Goal: Task Accomplishment & Management: Use online tool/utility

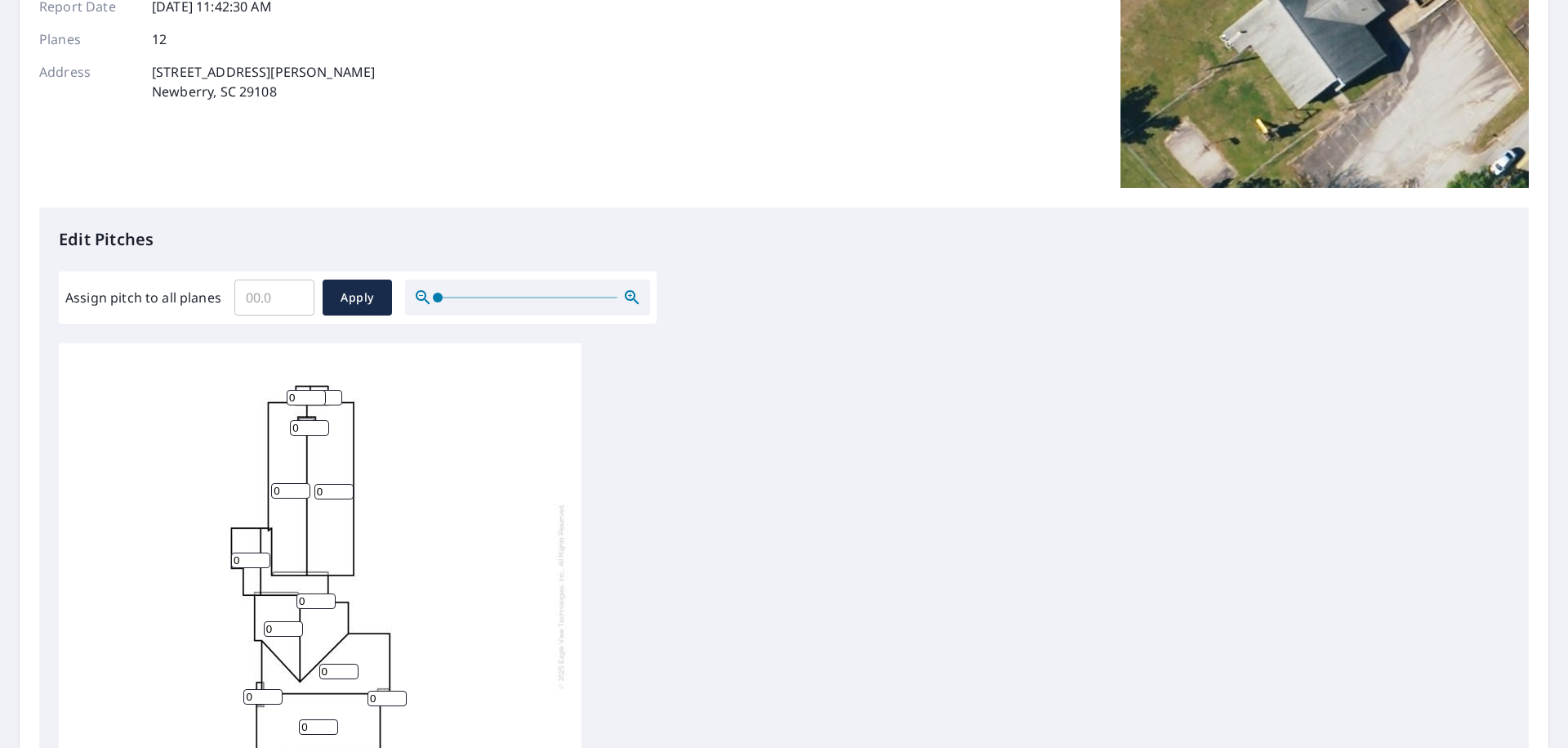
scroll to position [546, 0]
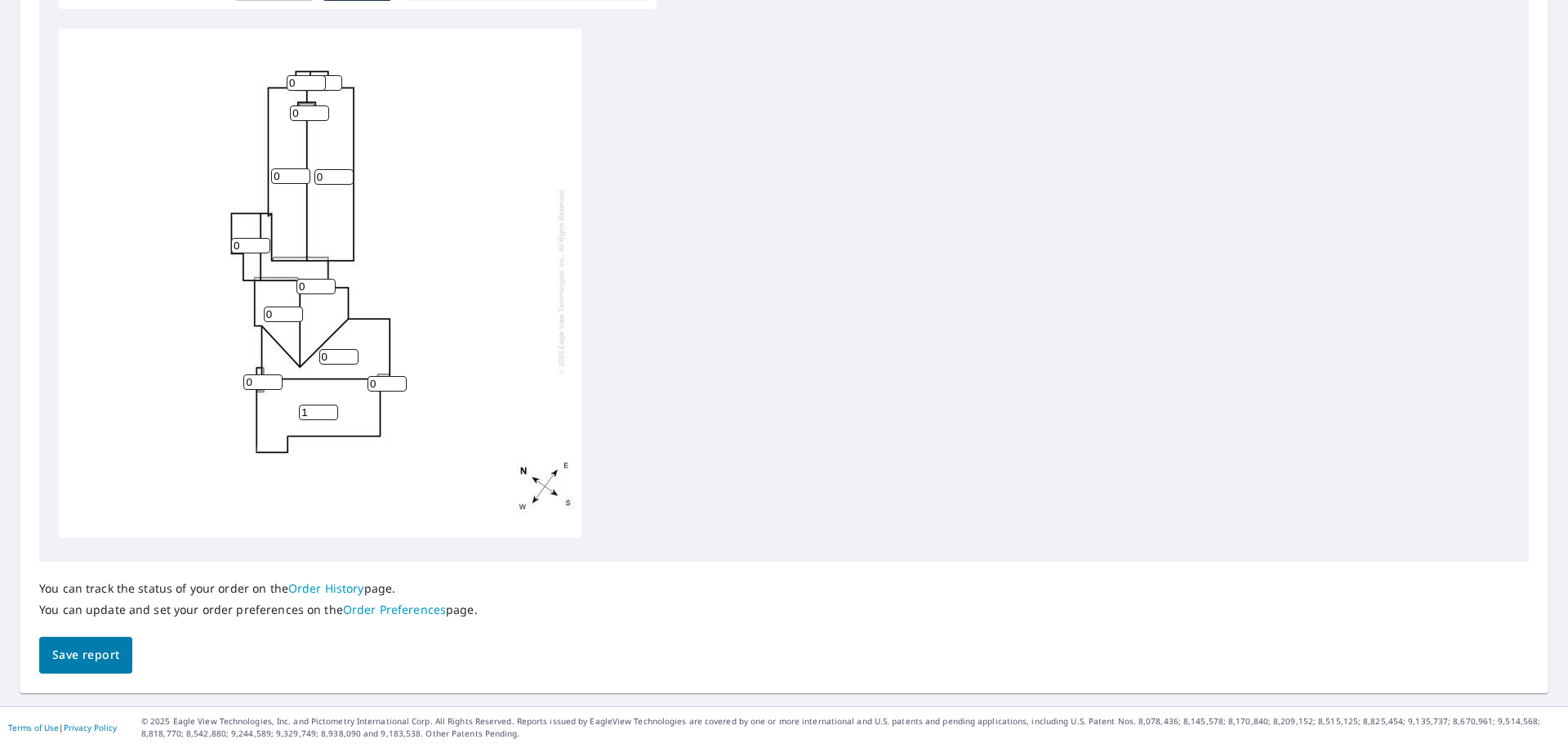
type input "1"
click at [326, 404] on input "1" at bounding box center [319, 412] width 39 height 15
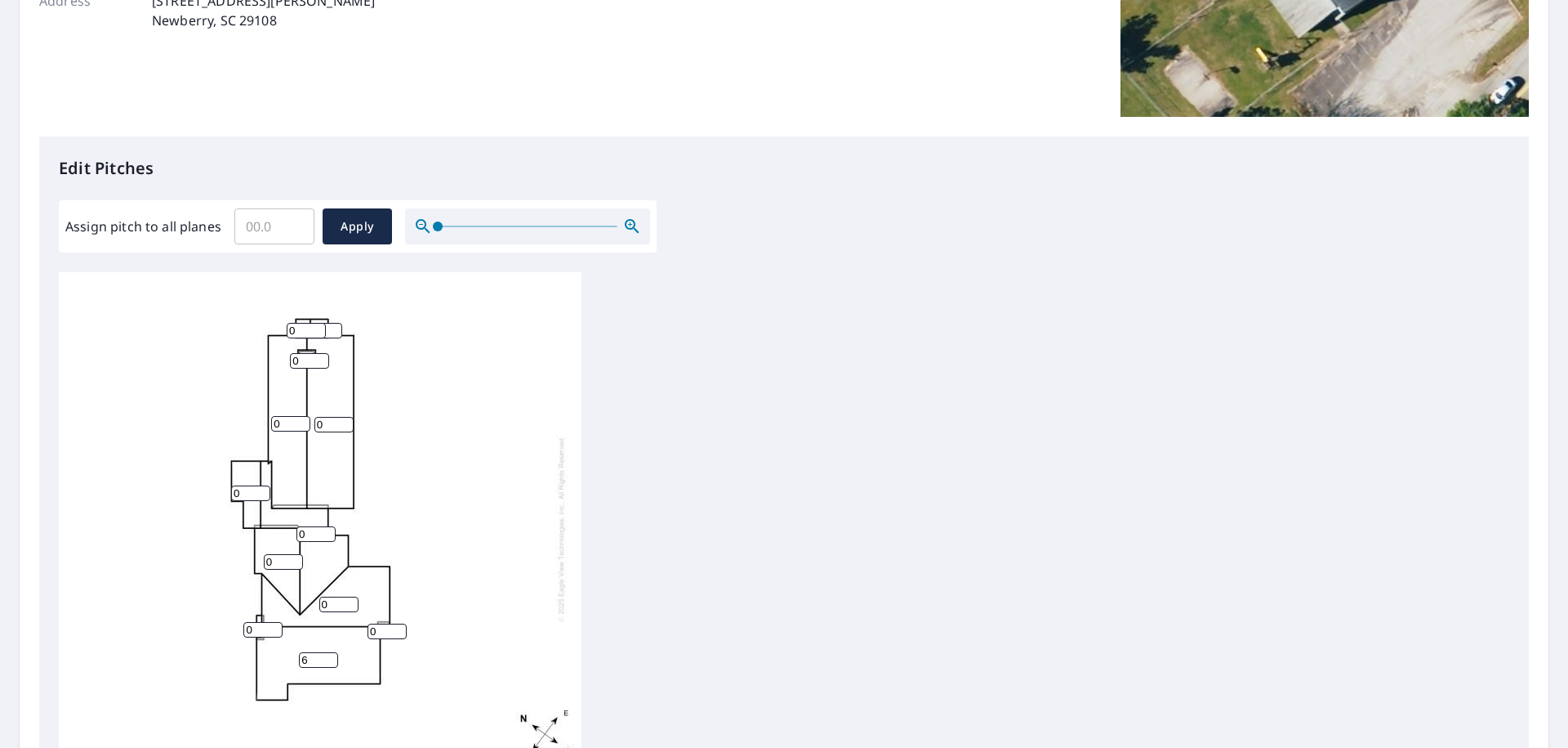
scroll to position [16, 0]
type input "6"
click at [390, 619] on input "0" at bounding box center [387, 627] width 39 height 15
type input "6"
click at [254, 618] on input "0" at bounding box center [263, 625] width 39 height 15
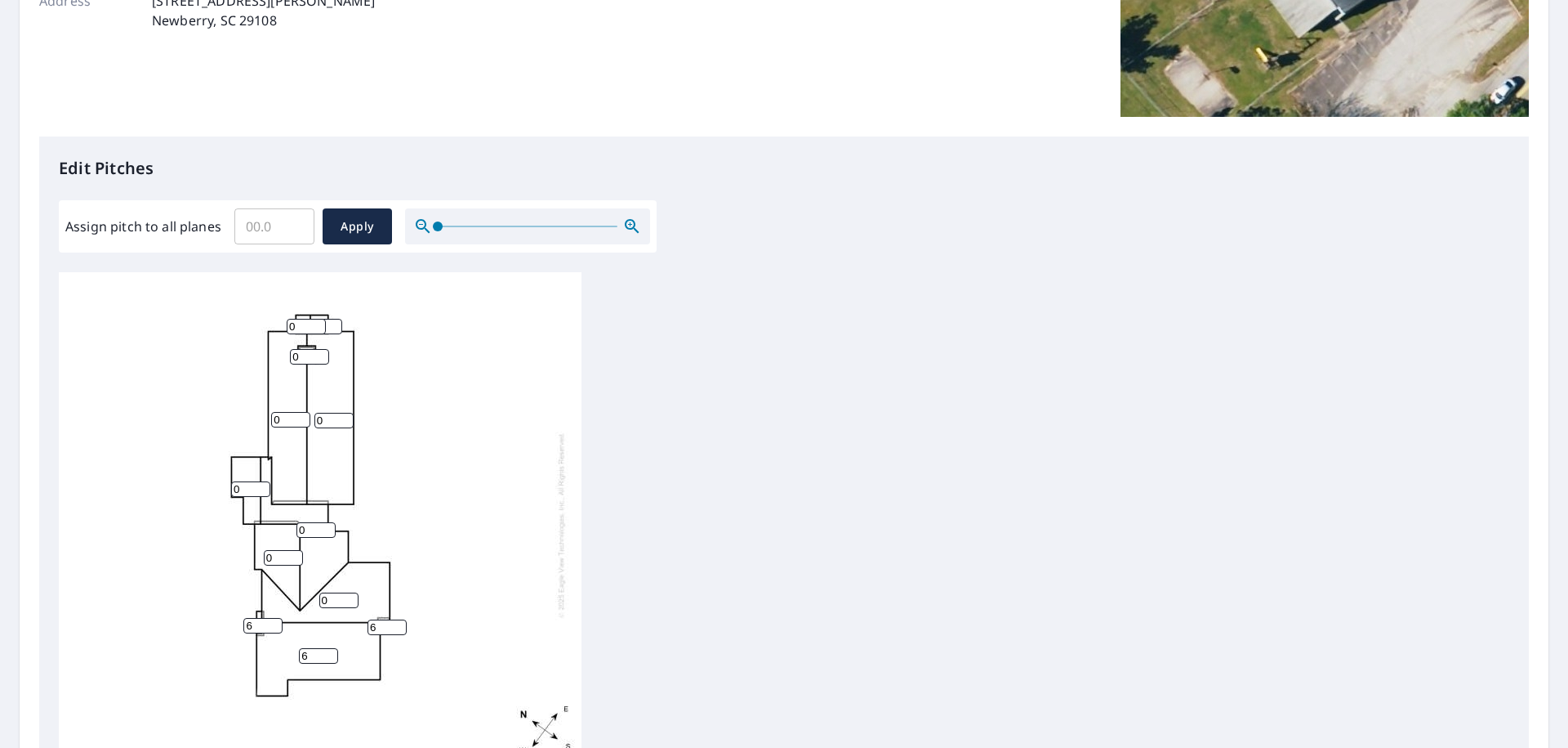
type input "6"
click at [334, 593] on input "0" at bounding box center [339, 601] width 39 height 15
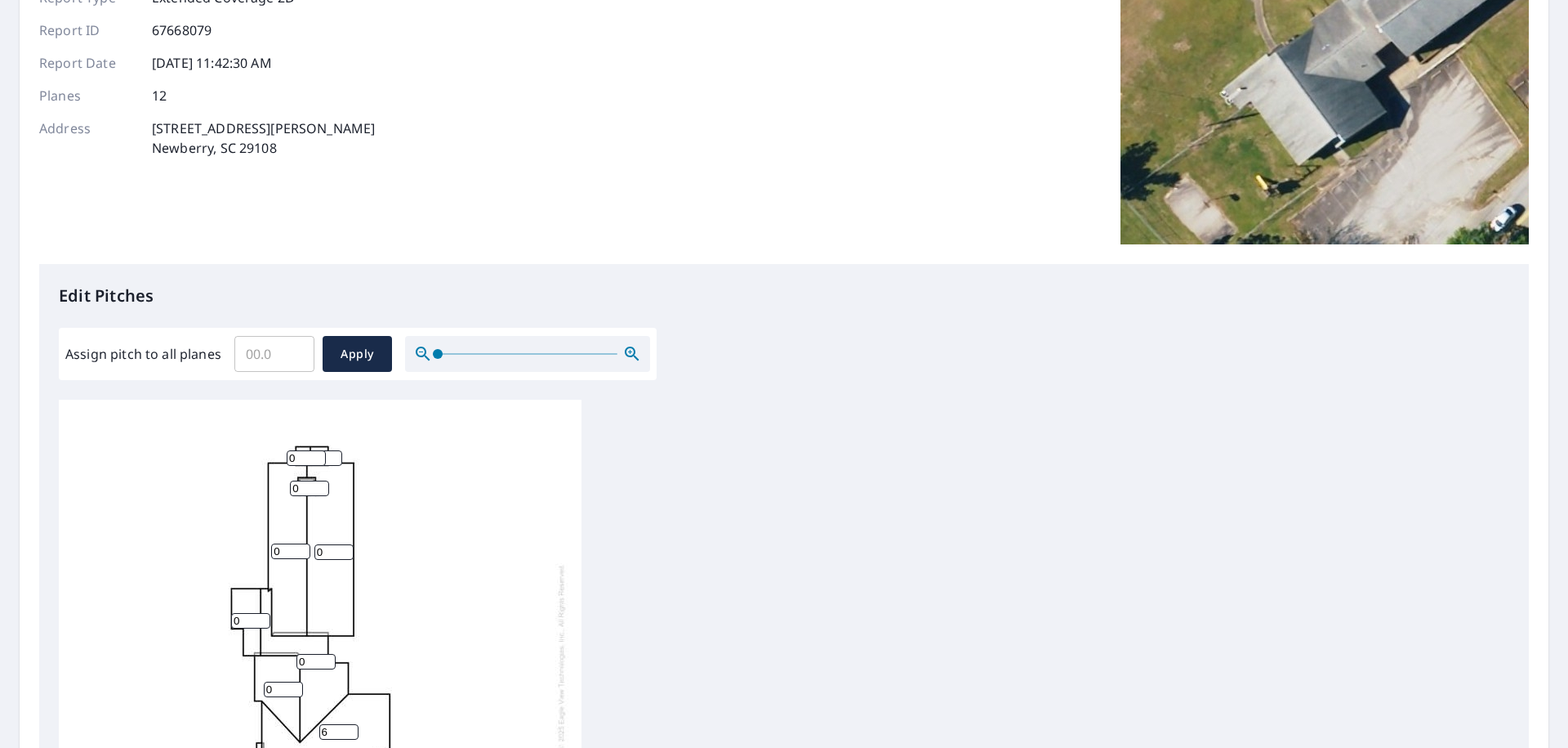
scroll to position [252, 0]
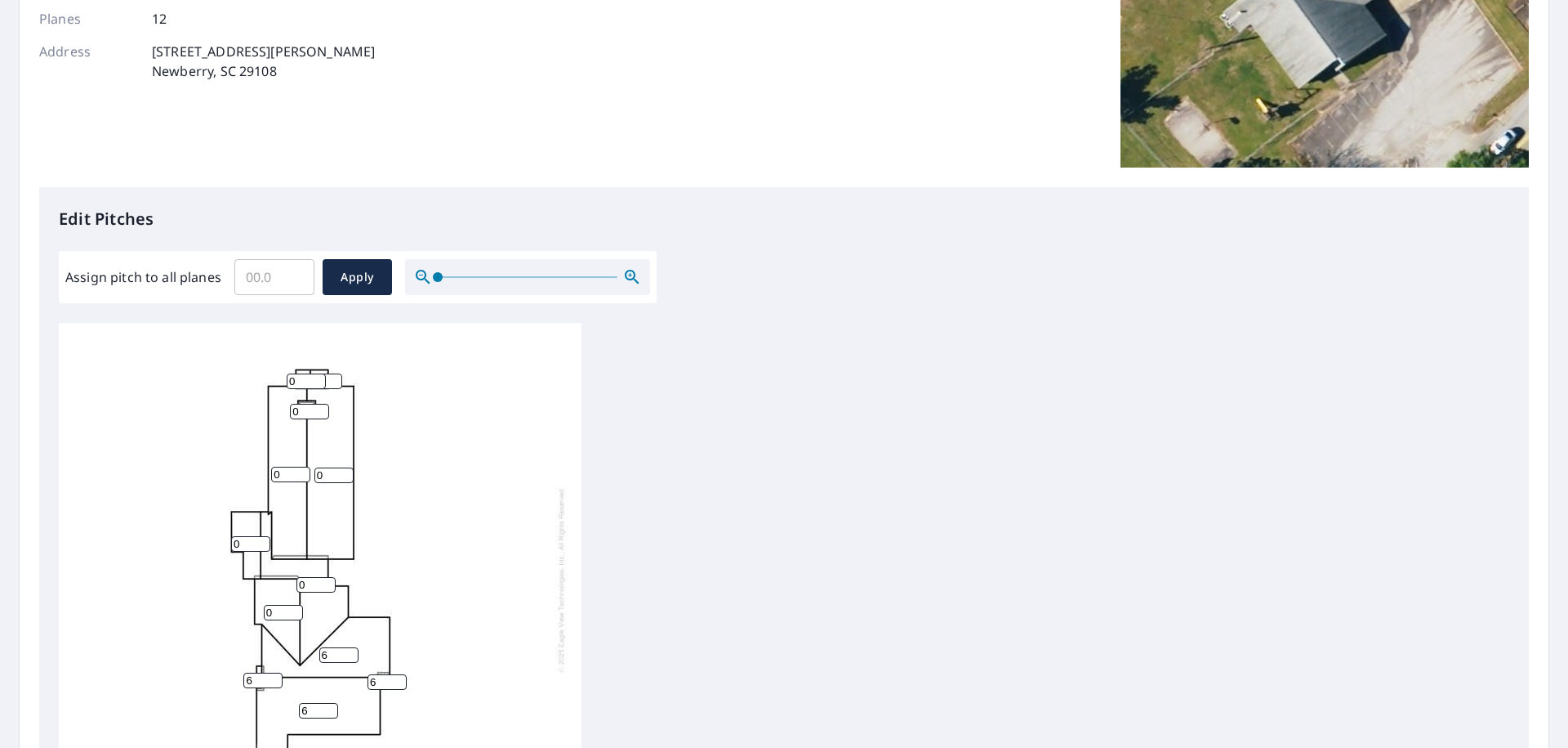
type input "6"
click at [277, 612] on input "0" at bounding box center [283, 613] width 39 height 15
type input "6"
click at [315, 583] on input "0" at bounding box center [316, 584] width 39 height 15
type input "6"
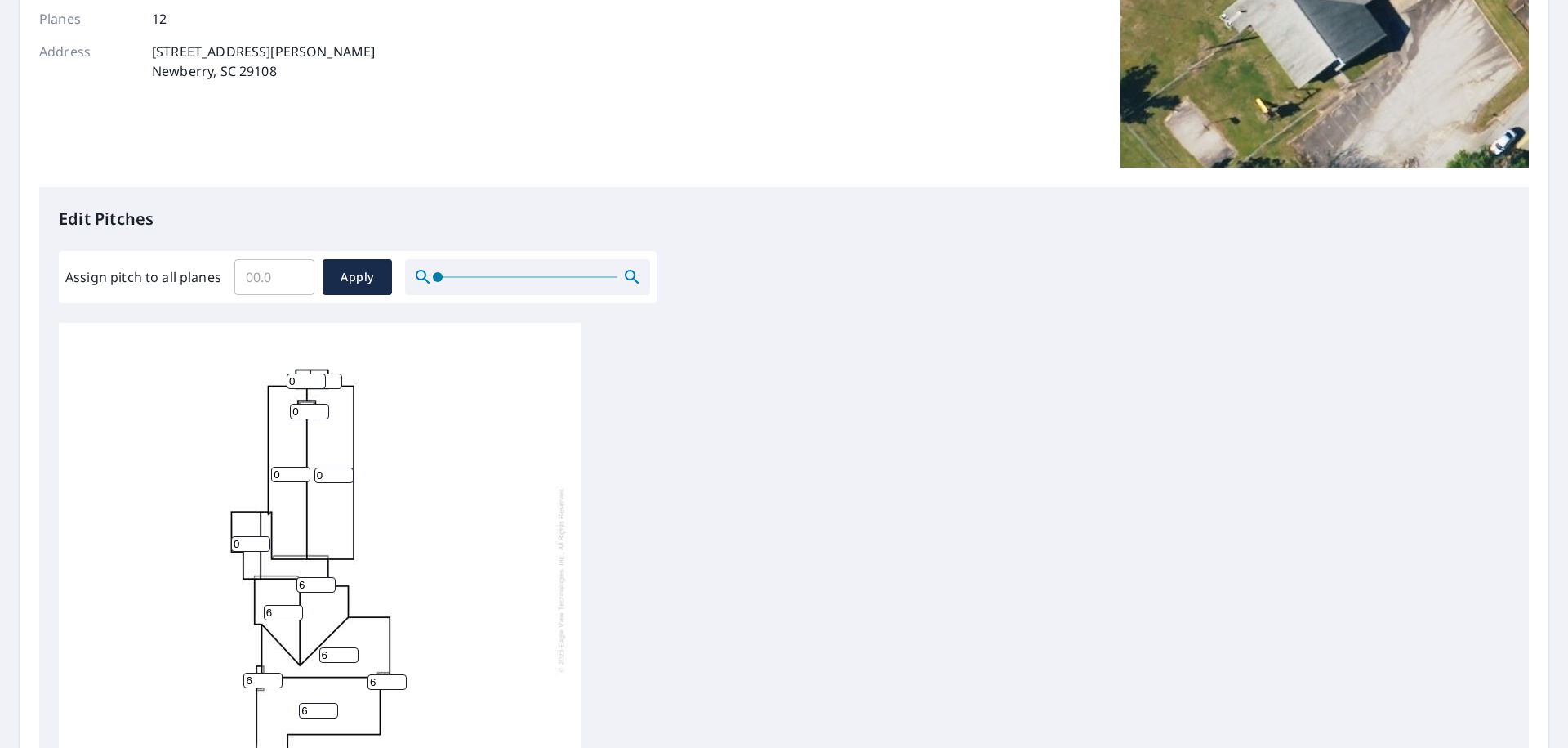
click at [249, 542] on input "0" at bounding box center [251, 544] width 39 height 15
type input "6"
click at [289, 472] on input "0" at bounding box center [291, 475] width 39 height 15
type input "10"
click at [339, 473] on input "1" at bounding box center [334, 476] width 39 height 15
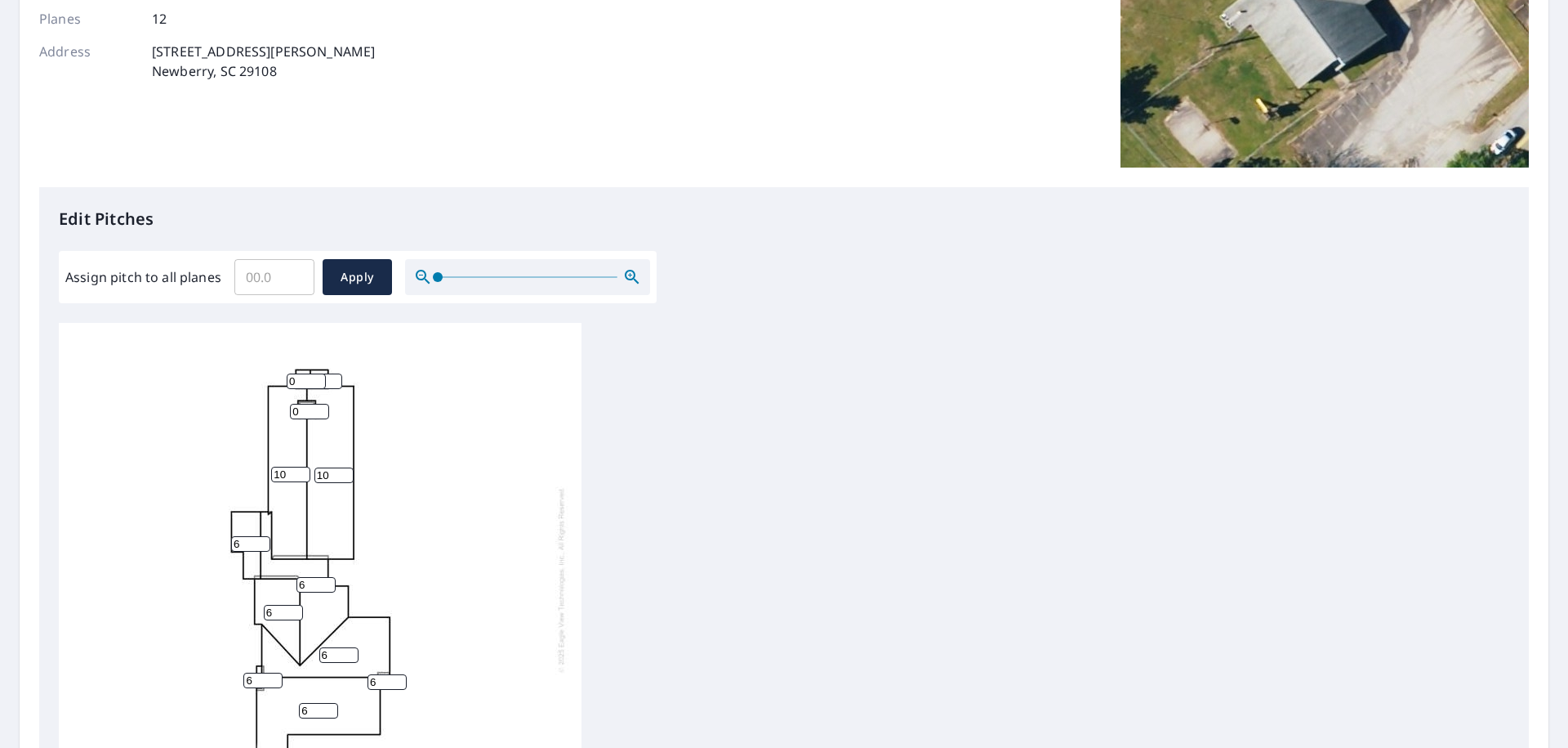
type input "10"
click at [301, 409] on input "0" at bounding box center [310, 411] width 39 height 15
type input "0"
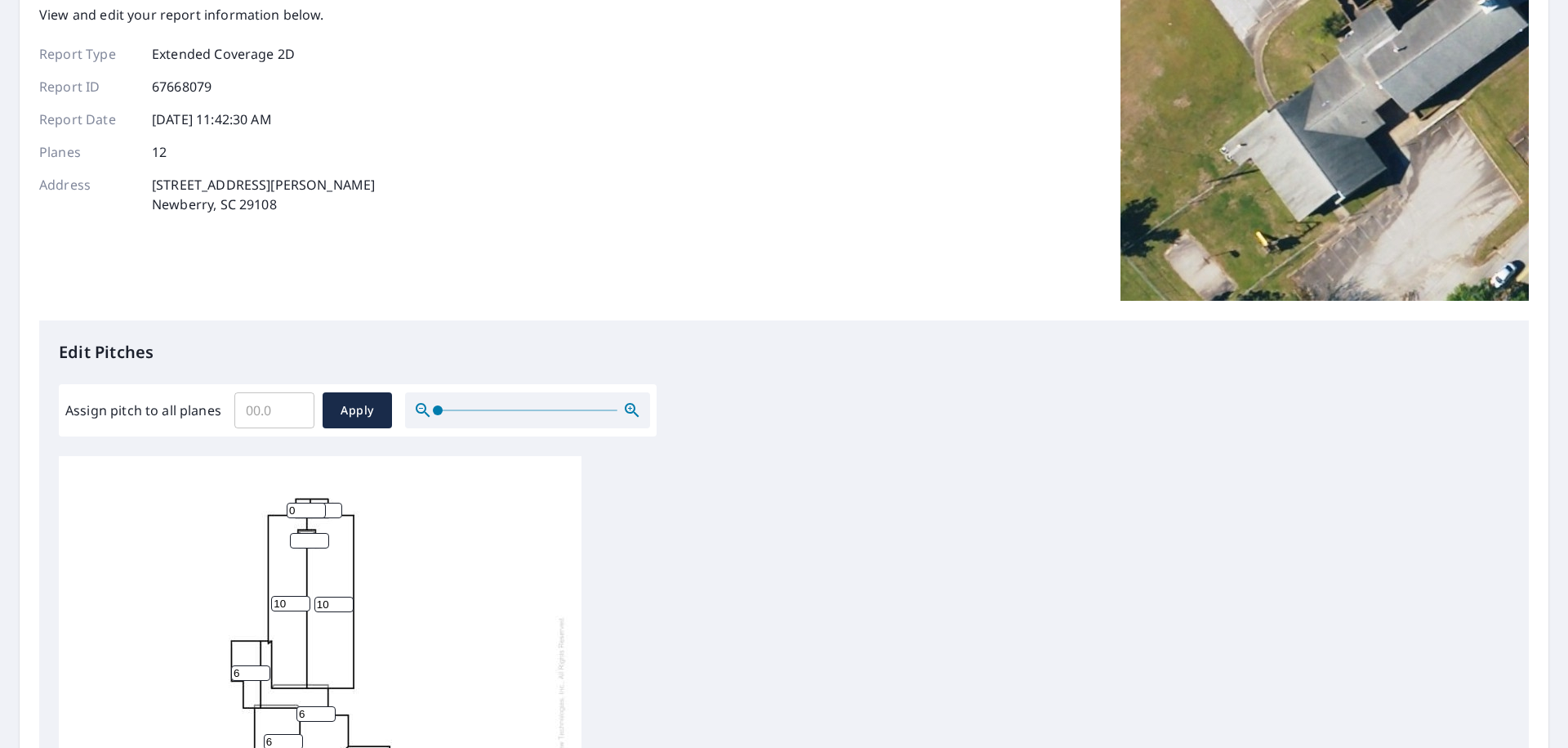
scroll to position [123, 0]
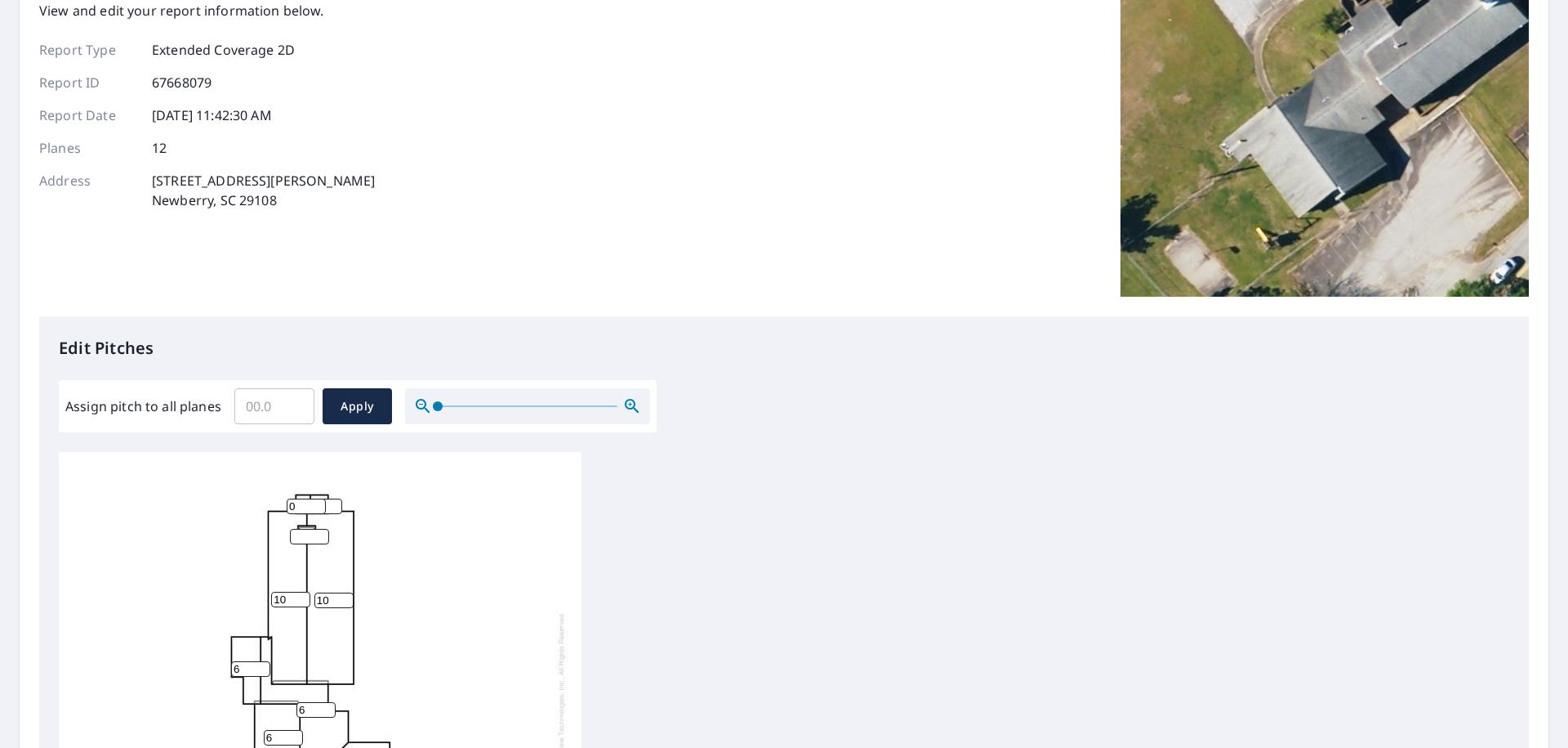
type input "0"
click at [307, 499] on input "0" at bounding box center [307, 506] width 39 height 15
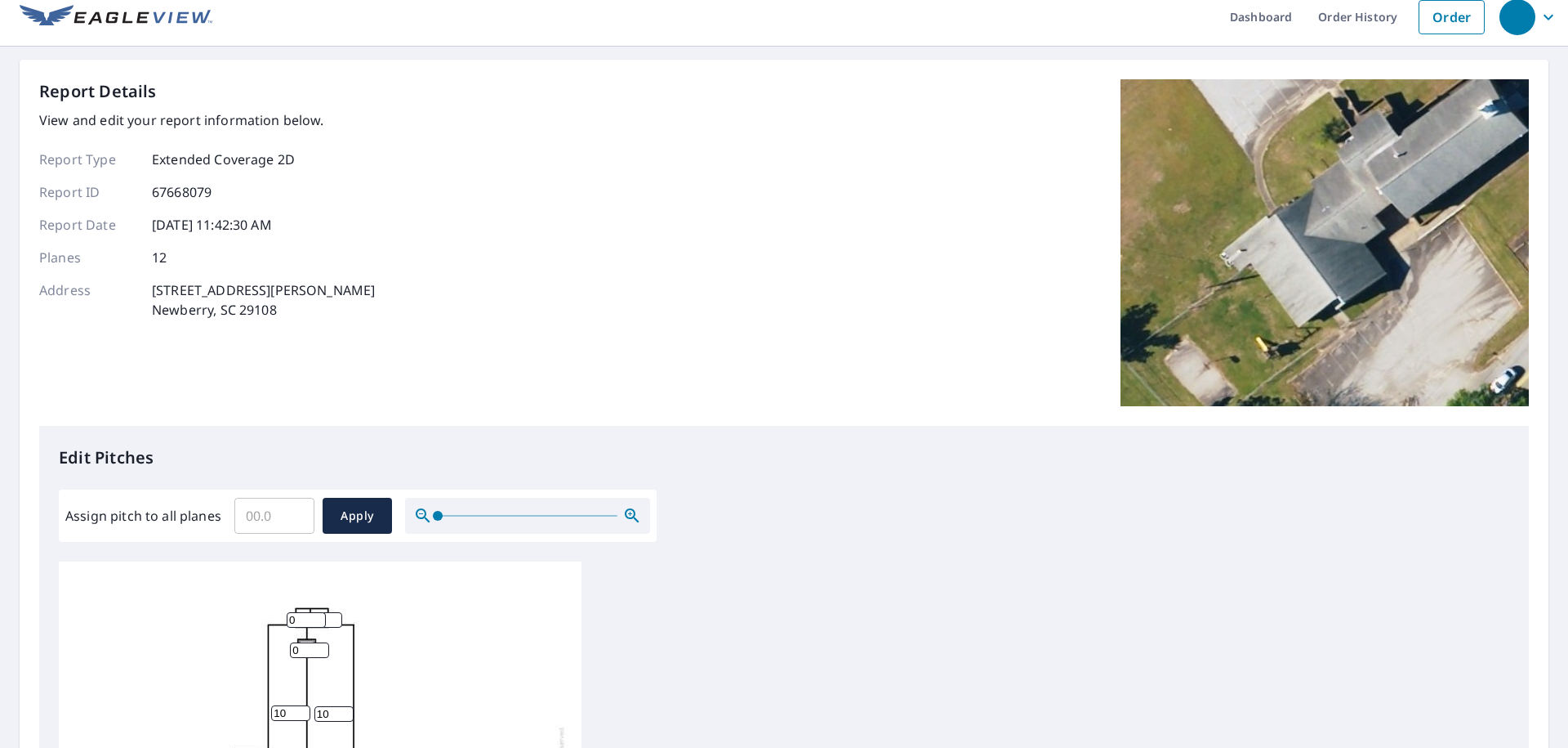
scroll to position [25, 0]
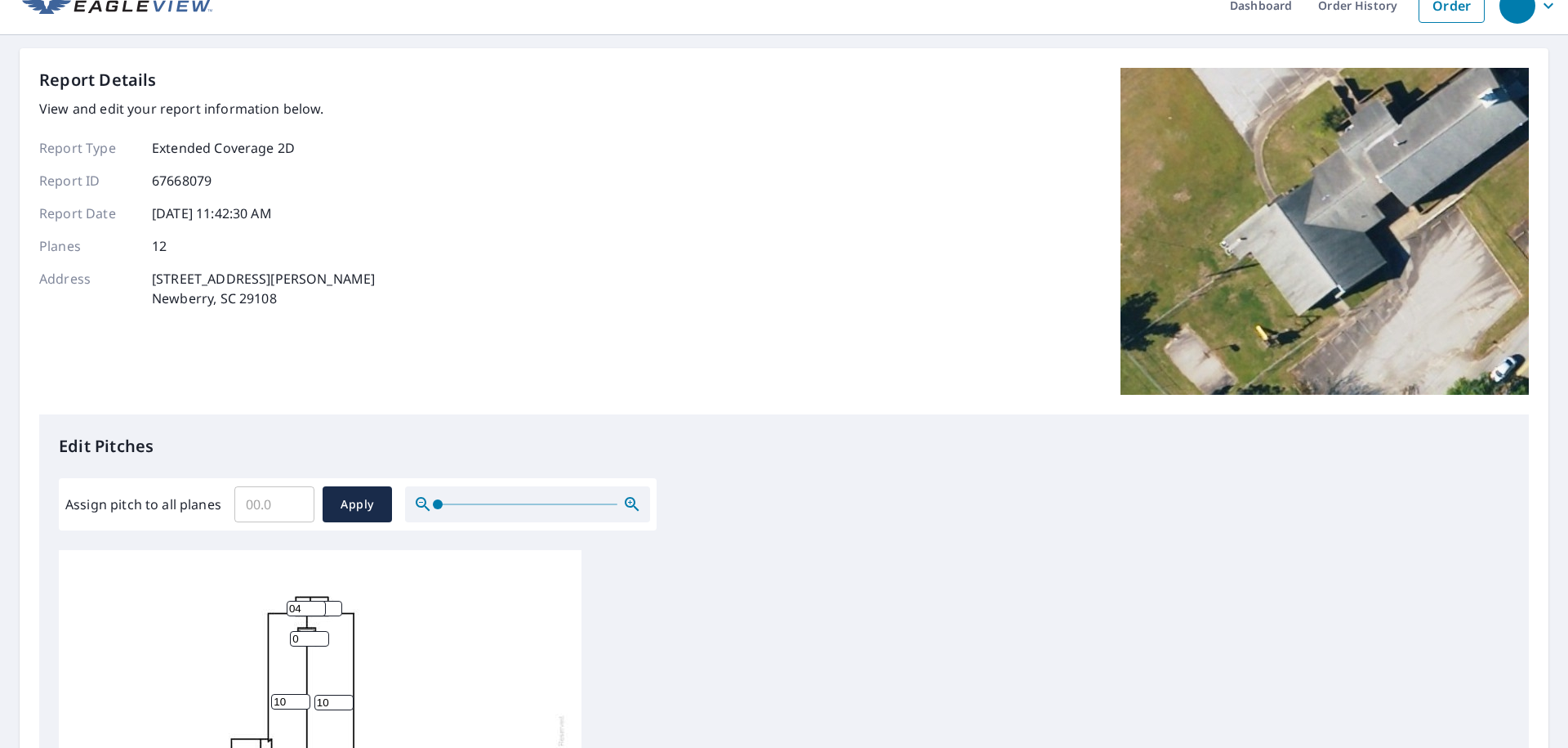
type input "04"
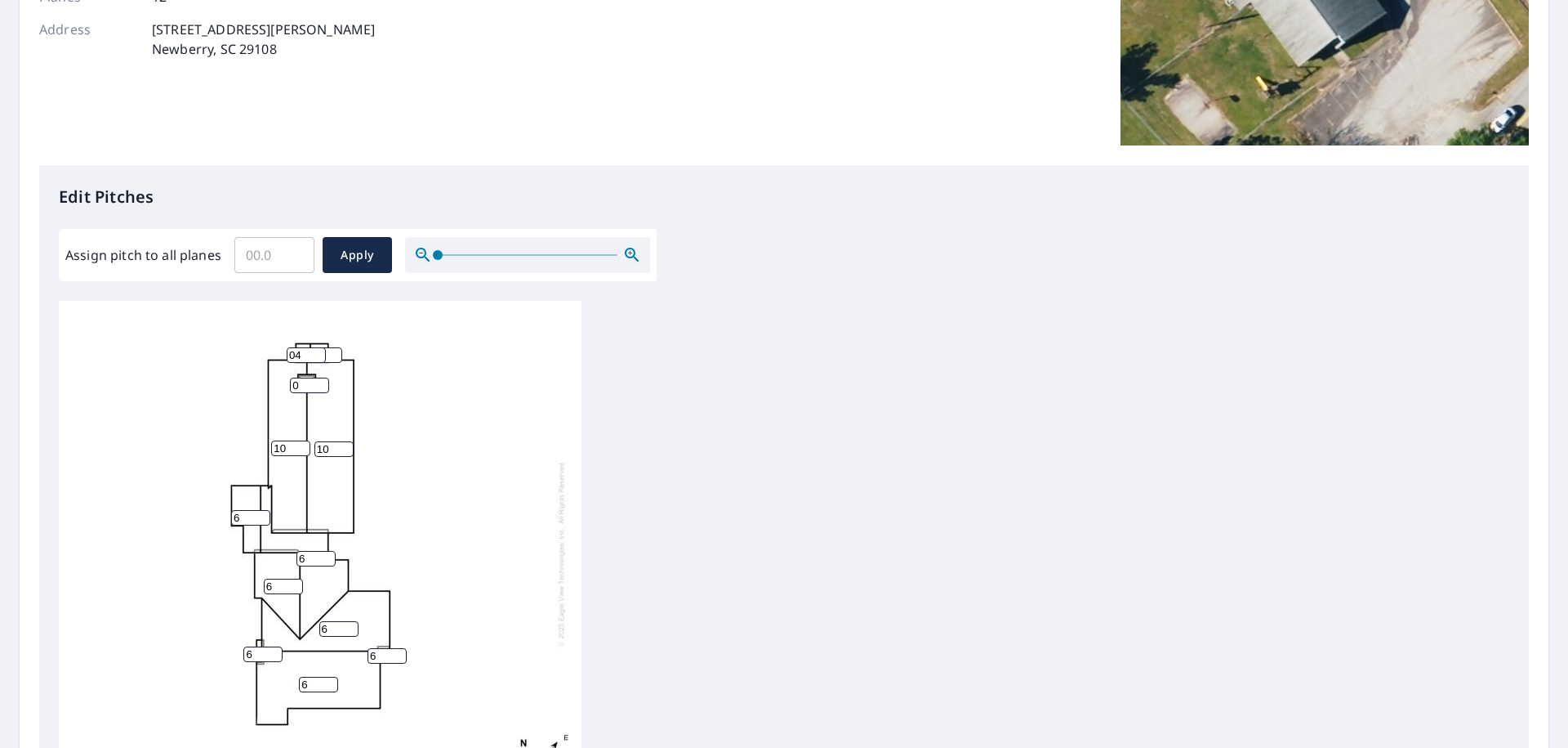
scroll to position [546, 0]
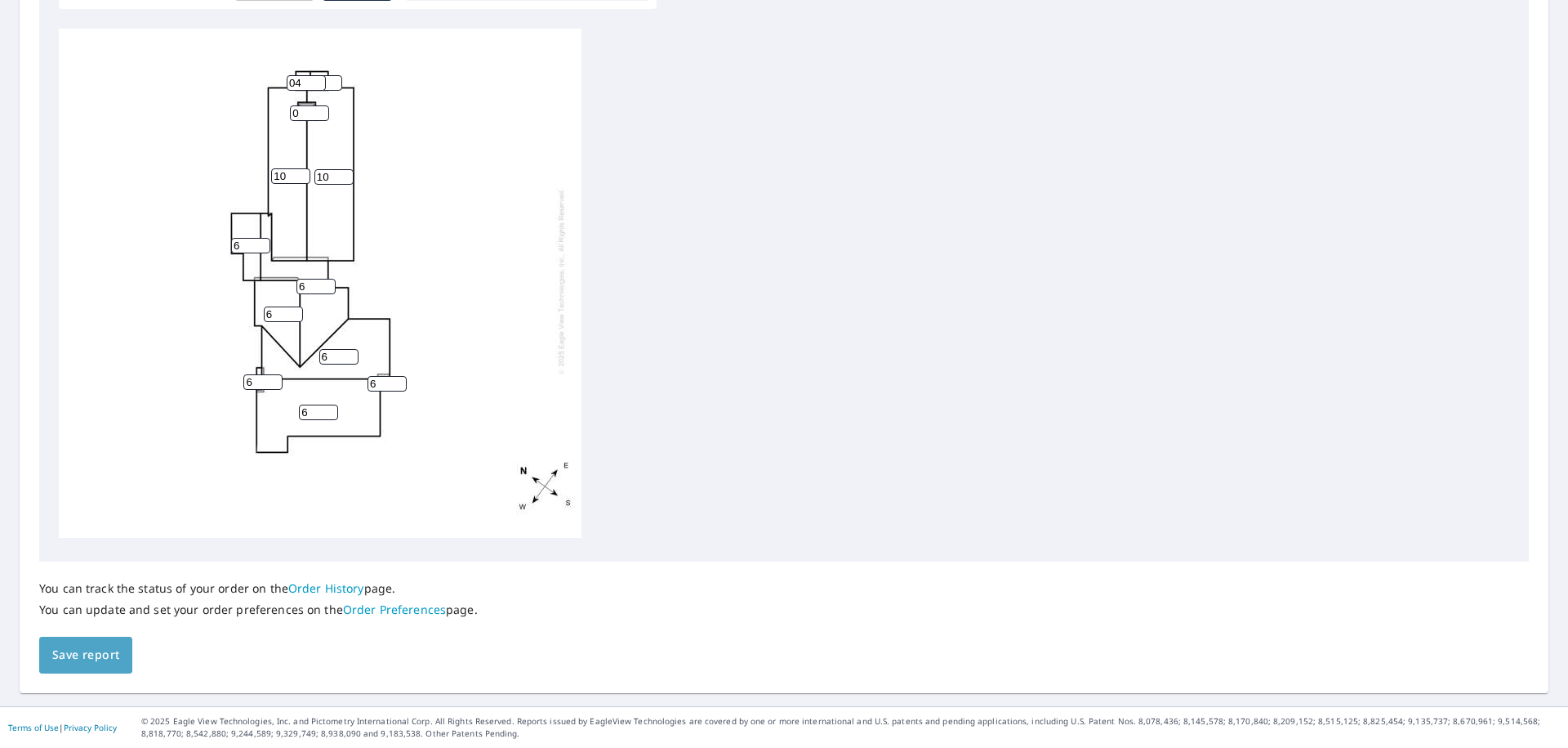
drag, startPoint x: 90, startPoint y: 649, endPoint x: 184, endPoint y: 647, distance: 94.0
click at [90, 649] on span "Save report" at bounding box center [86, 655] width 67 height 21
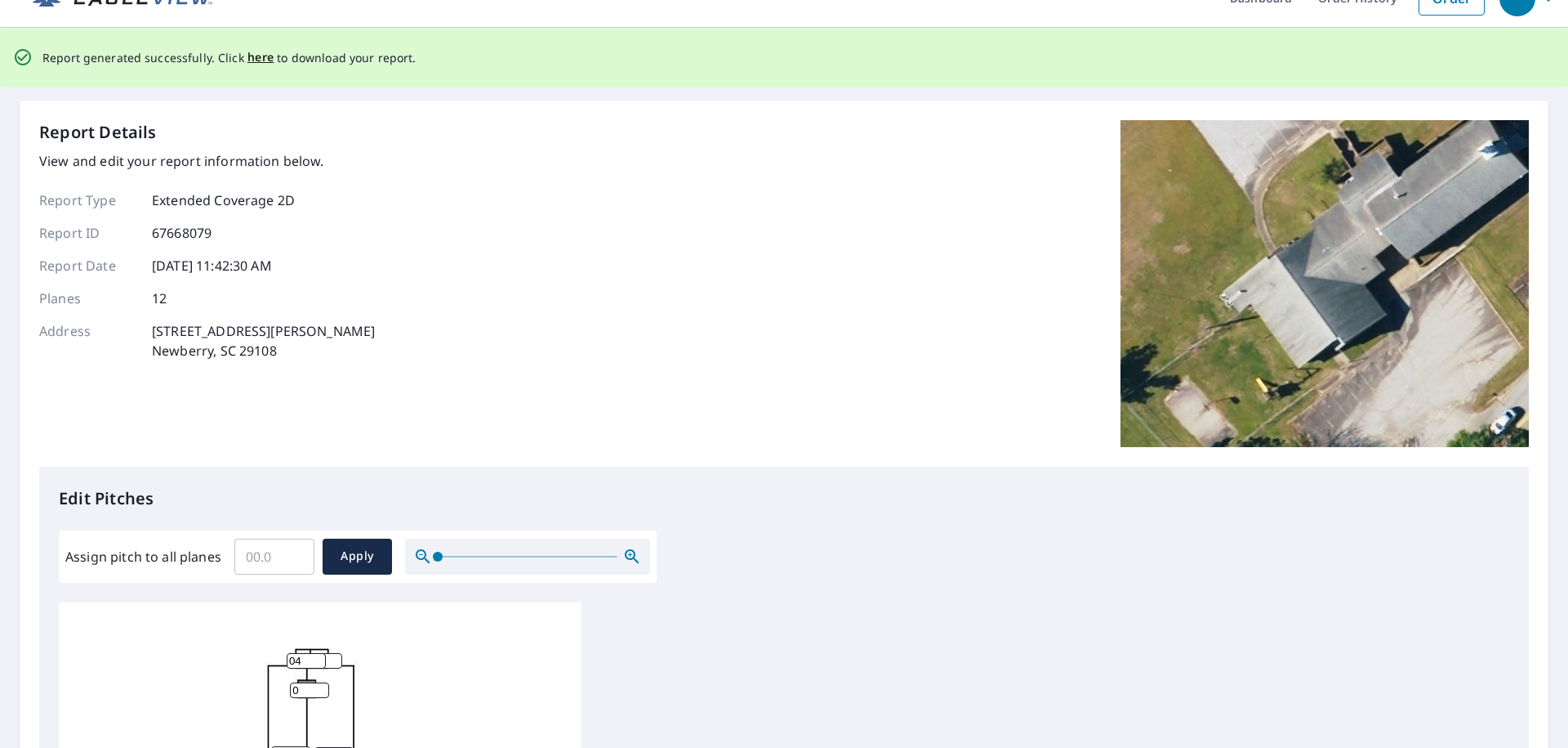
scroll to position [0, 0]
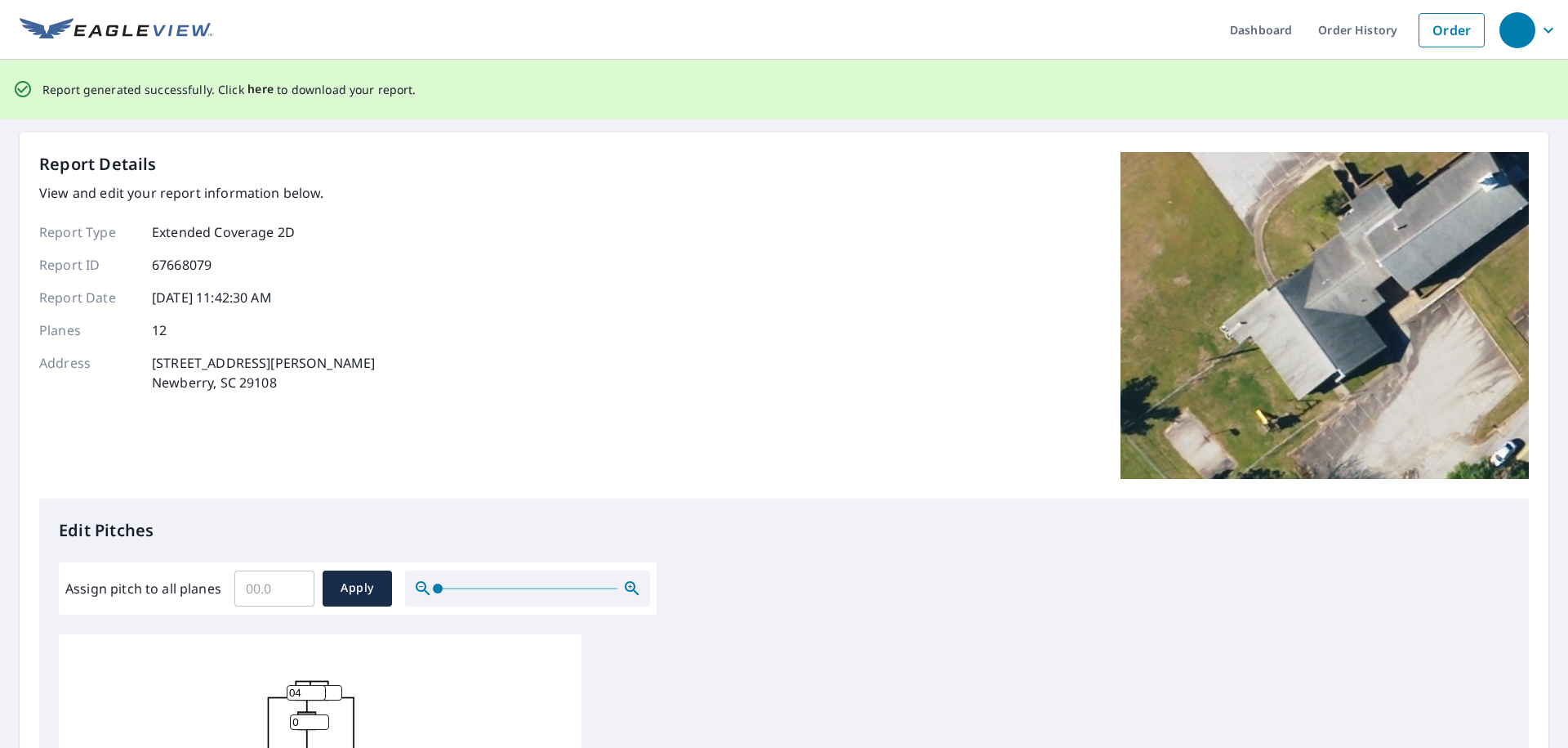
click at [257, 92] on span "here" at bounding box center [260, 90] width 27 height 21
